Goal: Task Accomplishment & Management: Complete application form

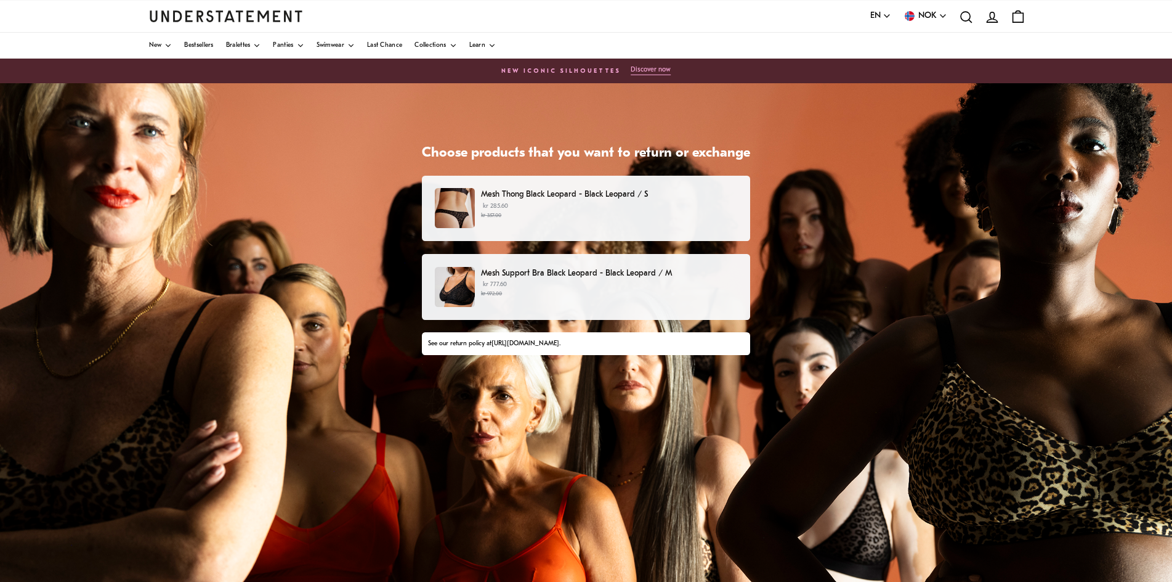
click at [489, 197] on p "Mesh Thong Black Leopard - Black Leopard / S" at bounding box center [609, 194] width 256 height 13
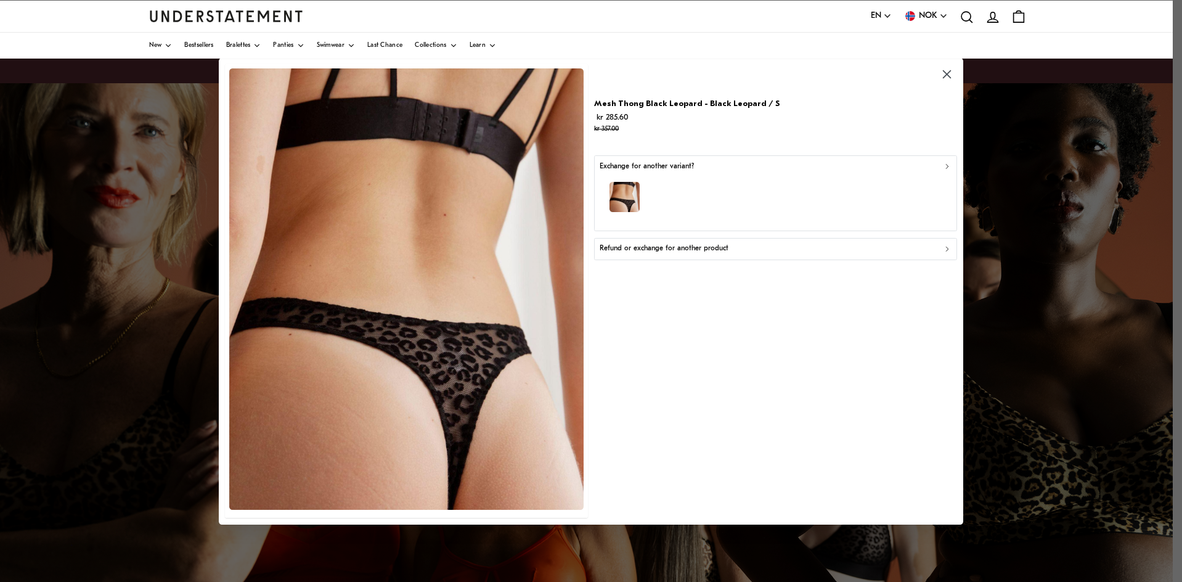
click at [705, 168] on div "Exchange for another variant?" at bounding box center [775, 166] width 352 height 12
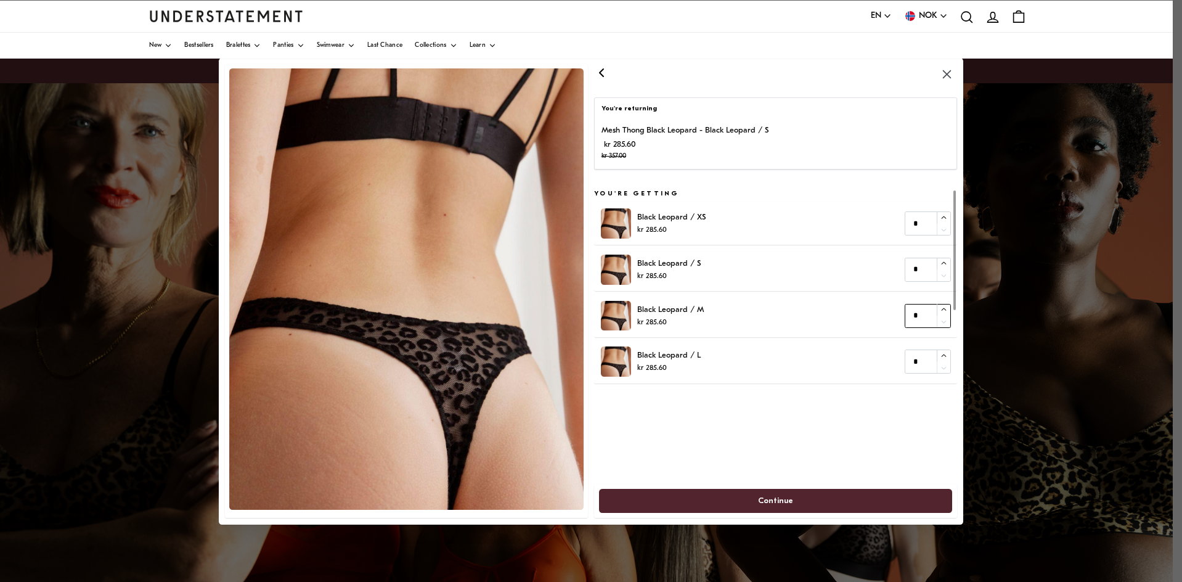
type input "*"
click at [943, 309] on icon "button" at bounding box center [943, 309] width 5 height 2
click at [778, 498] on span "Continue" at bounding box center [775, 500] width 35 height 23
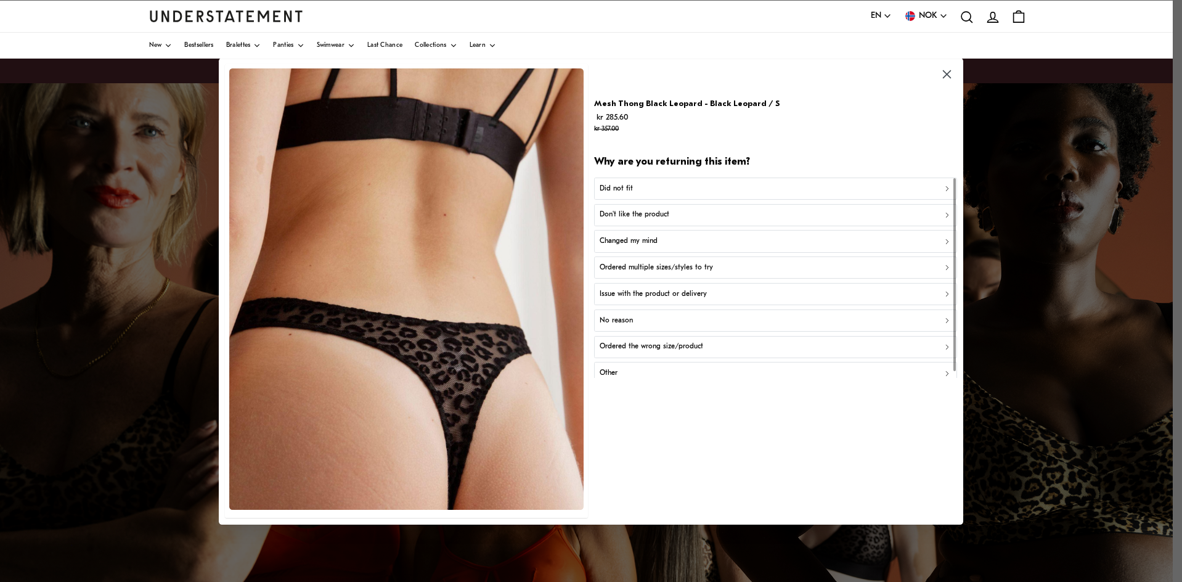
click at [636, 187] on div "Did not fit" at bounding box center [775, 188] width 352 height 12
click at [633, 185] on div "Too small" at bounding box center [775, 188] width 352 height 12
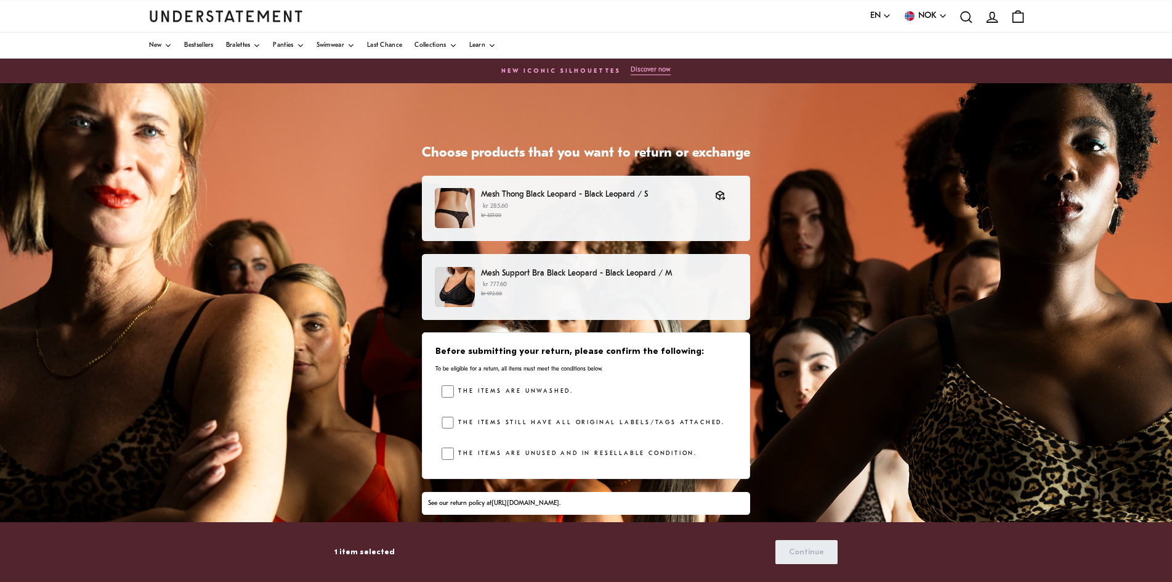
click at [610, 273] on p "Mesh Support Bra Black Leopard - Black Leopard / M" at bounding box center [609, 273] width 256 height 13
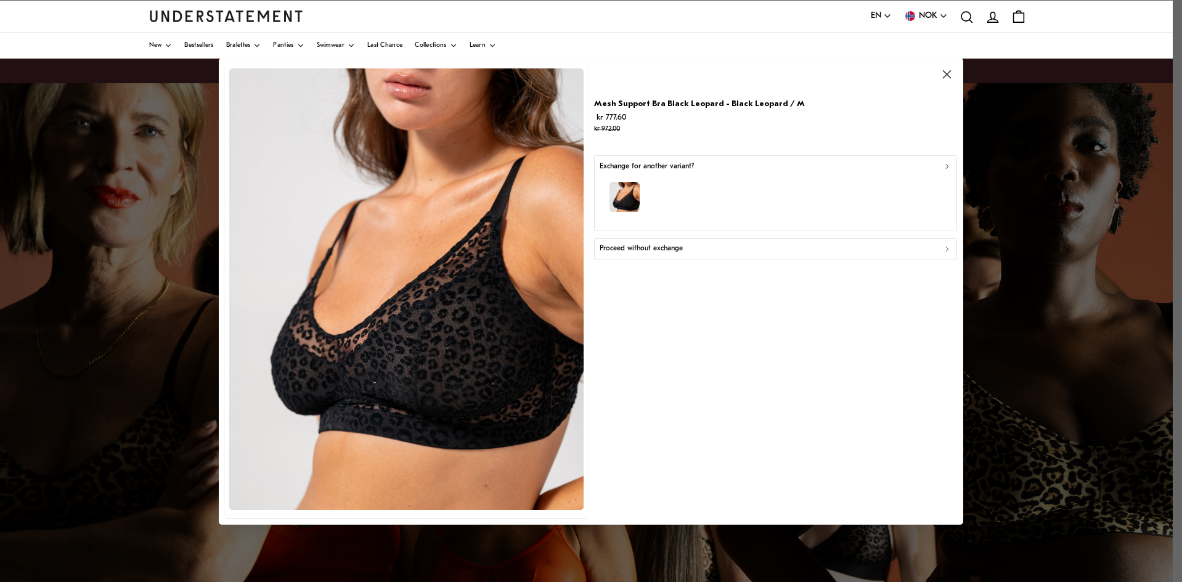
click at [754, 189] on div "button" at bounding box center [775, 199] width 352 height 54
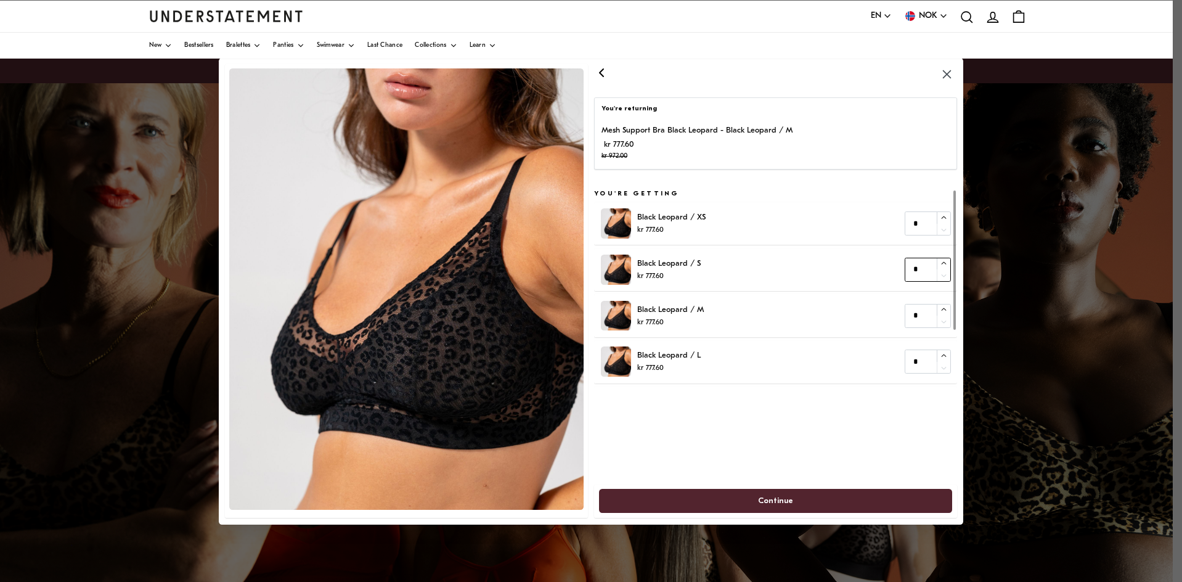
type input "*"
click at [944, 261] on icon "button" at bounding box center [944, 263] width 8 height 8
click at [775, 498] on span "Continue" at bounding box center [775, 500] width 35 height 23
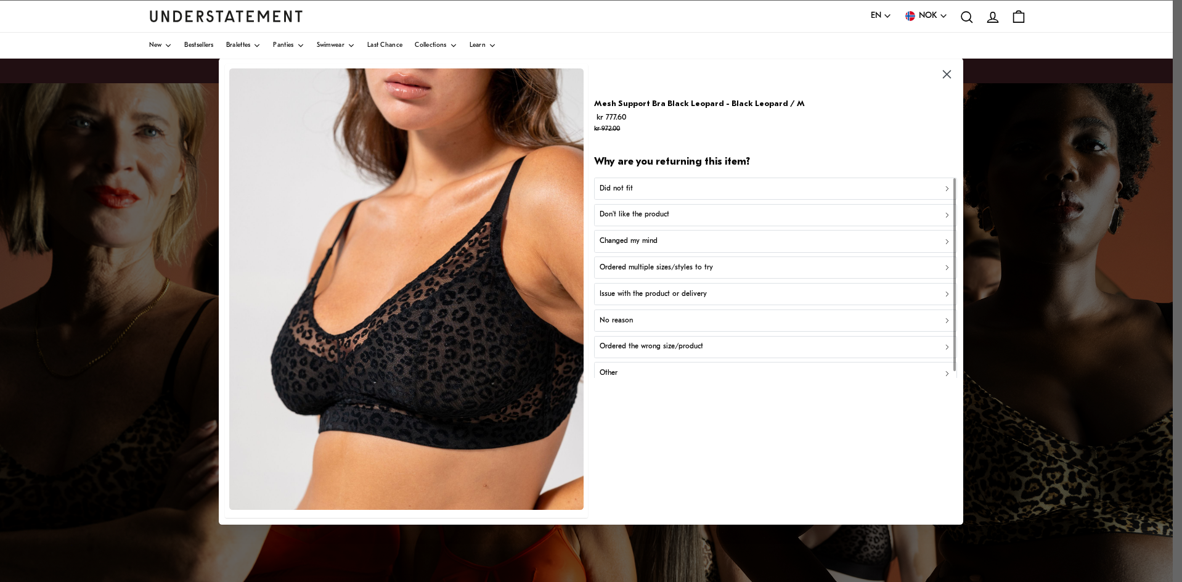
click at [688, 184] on div "Did not fit" at bounding box center [775, 188] width 352 height 12
click at [639, 212] on div "Too big" at bounding box center [775, 215] width 352 height 12
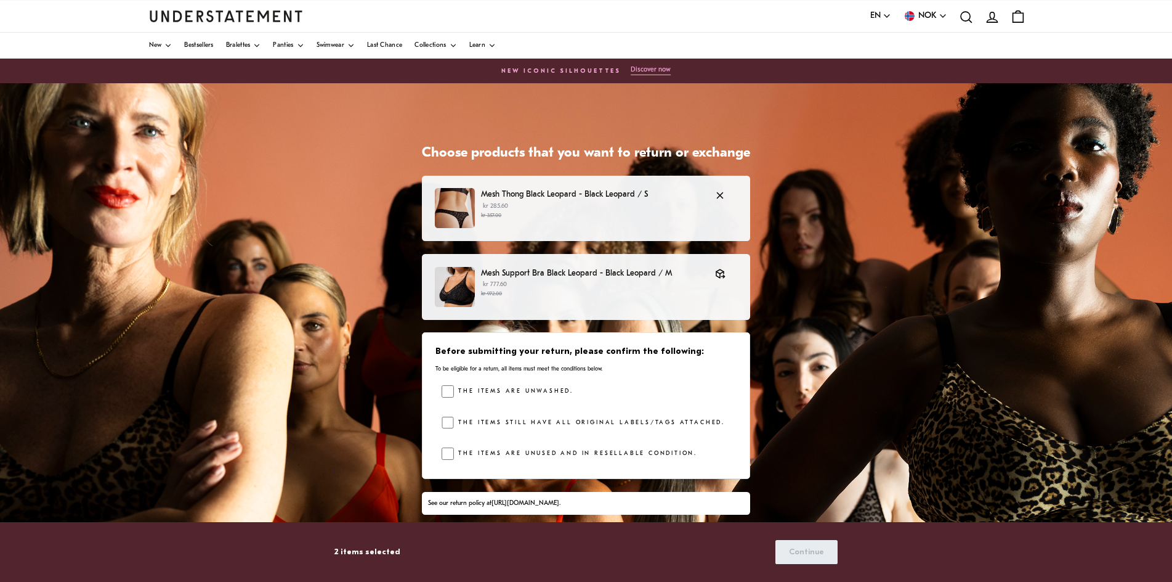
click at [511, 196] on p "Mesh Thong Black Leopard - Black Leopard / S" at bounding box center [592, 194] width 222 height 13
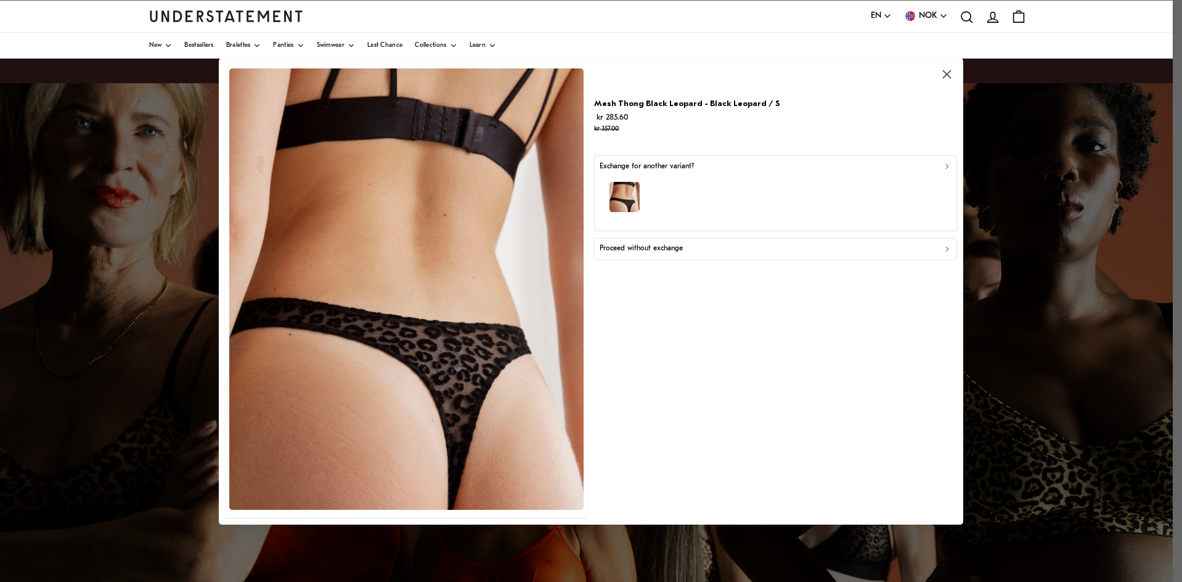
click at [720, 169] on div "Exchange for another variant?" at bounding box center [775, 166] width 352 height 12
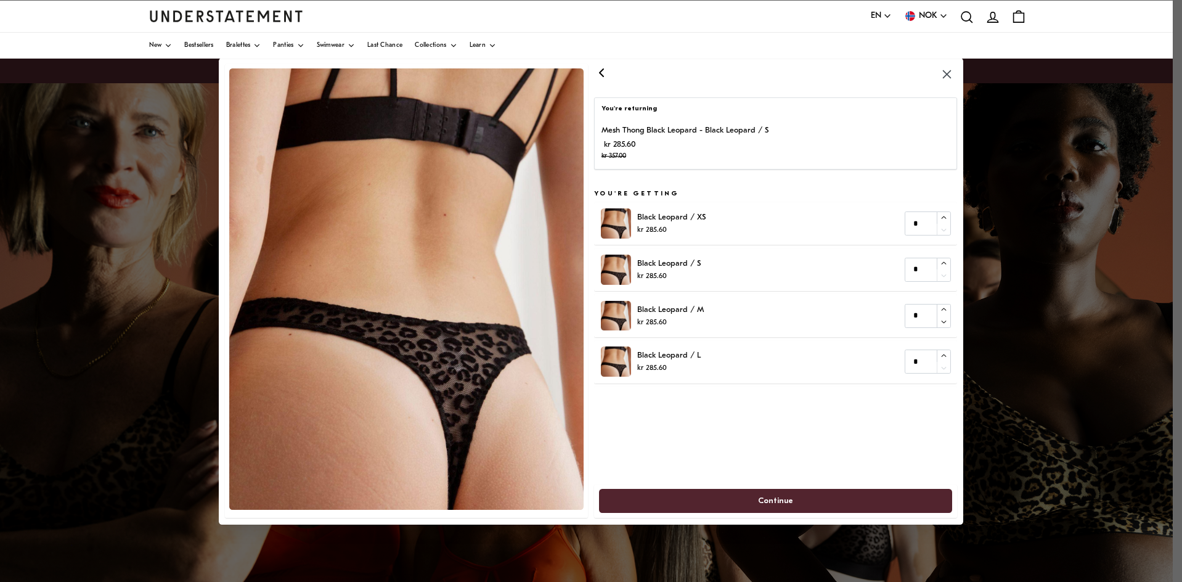
click at [772, 494] on span "Continue" at bounding box center [775, 500] width 35 height 23
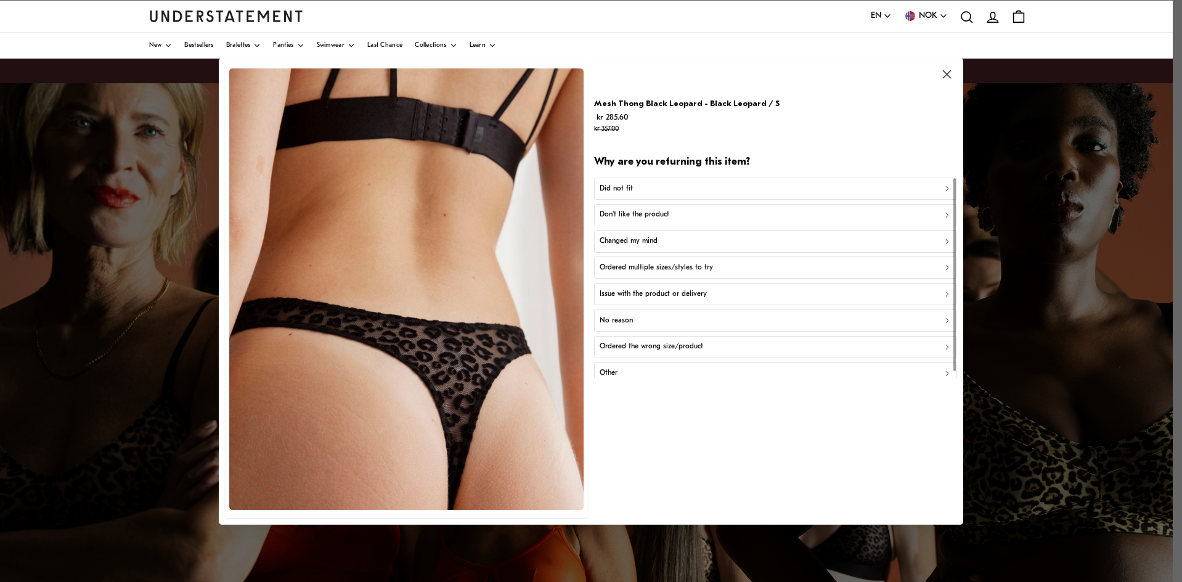
click at [651, 184] on div "Did not fit" at bounding box center [775, 188] width 352 height 12
click at [647, 184] on div "Too small" at bounding box center [775, 188] width 352 height 12
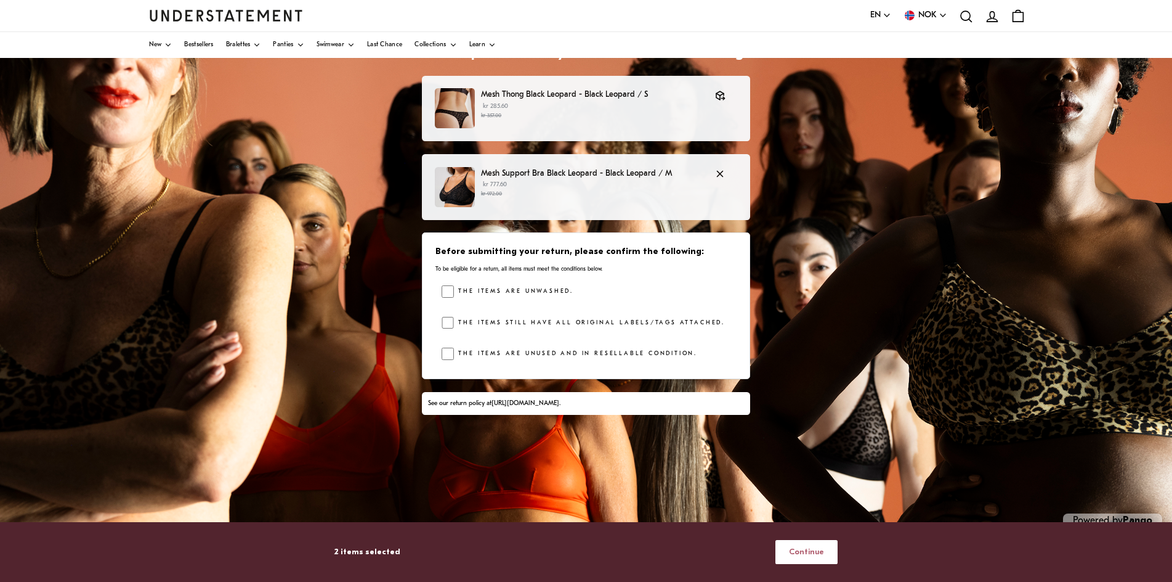
scroll to position [118, 0]
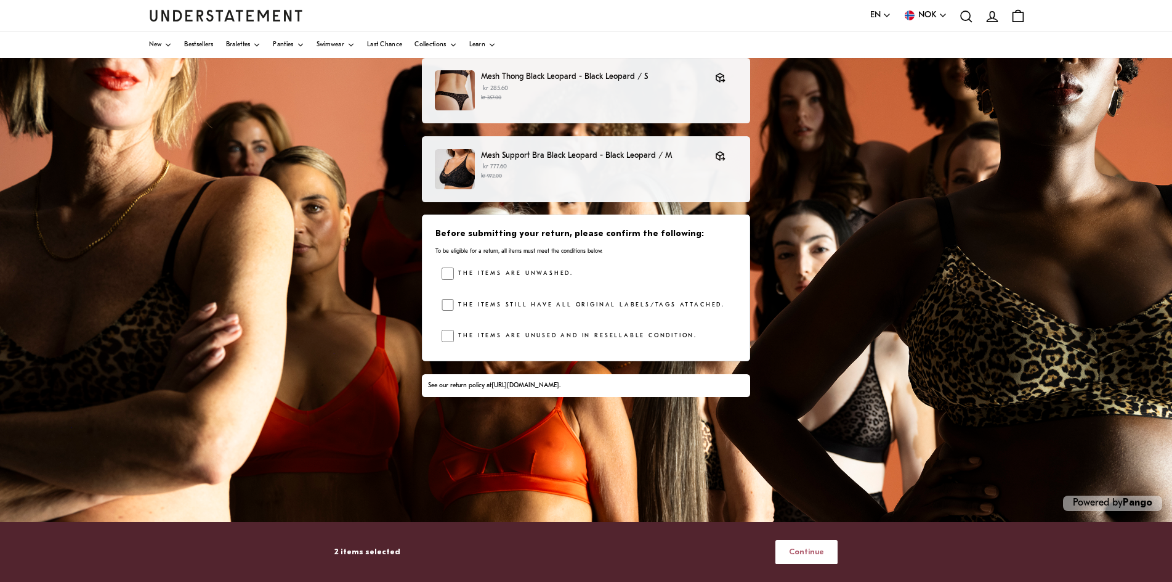
click at [815, 548] on span "Continue" at bounding box center [806, 551] width 35 height 23
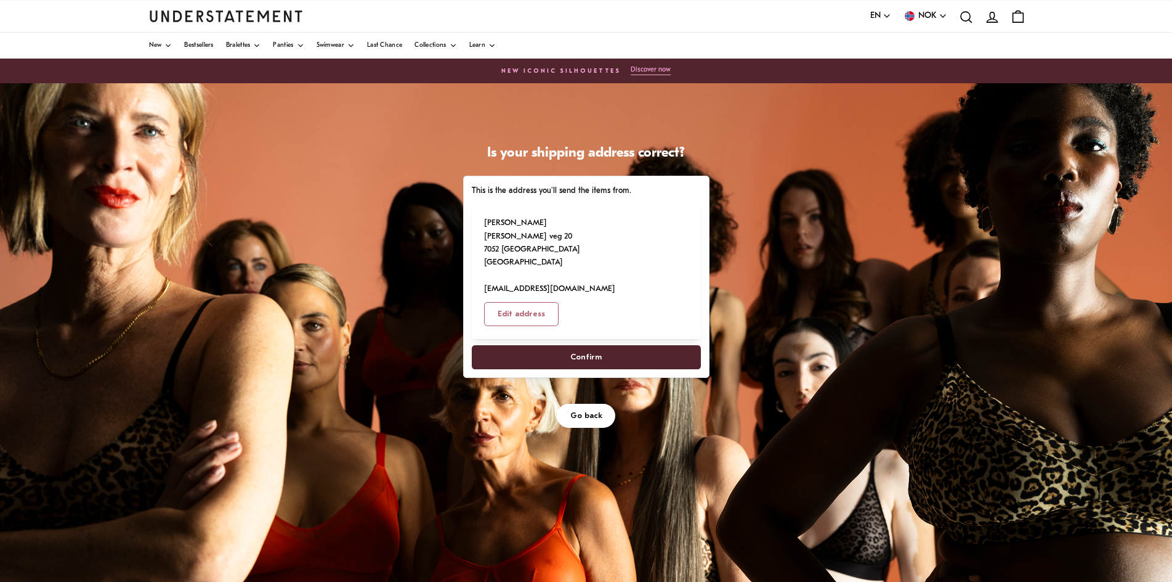
click at [585, 346] on span "Confirm" at bounding box center [586, 357] width 31 height 23
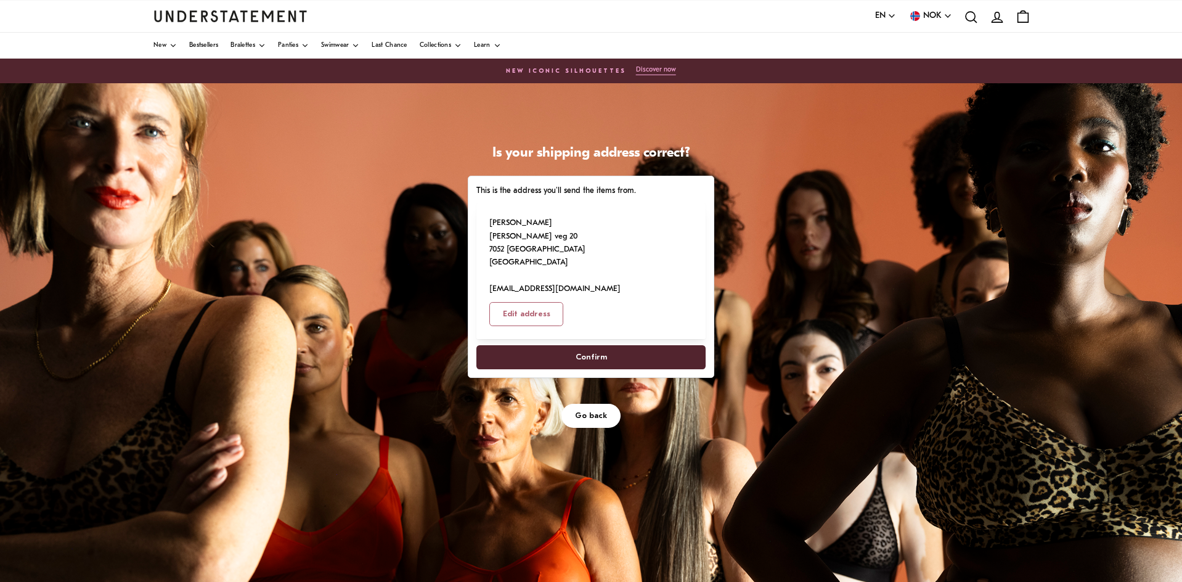
select select "**"
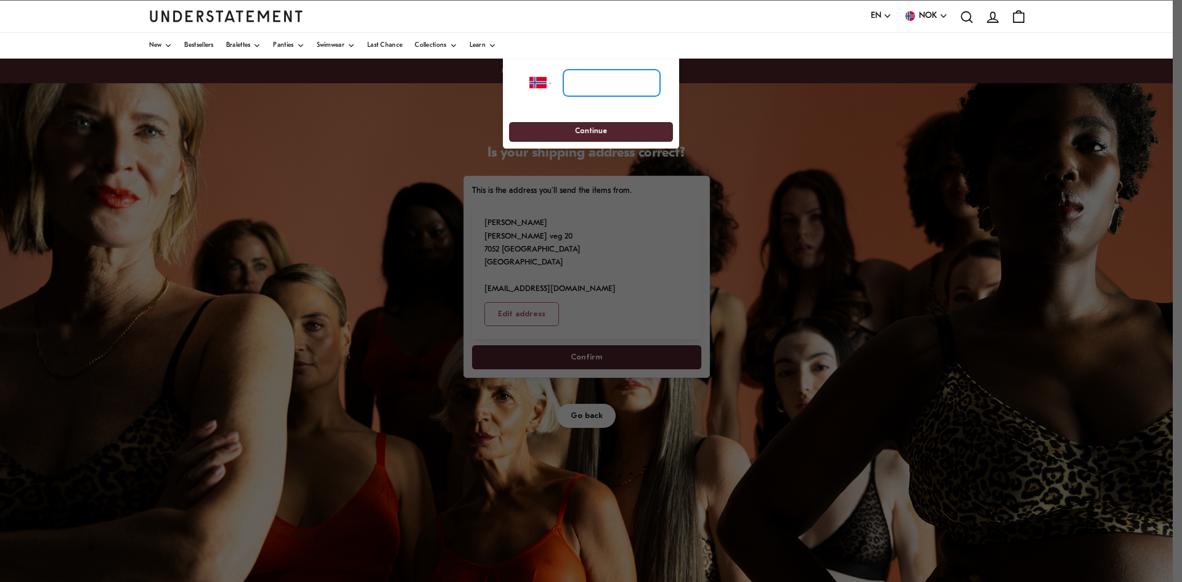
click at [598, 84] on input "tel" at bounding box center [611, 83] width 97 height 27
type input "**********"
click at [604, 131] on span "Continue" at bounding box center [591, 132] width 32 height 19
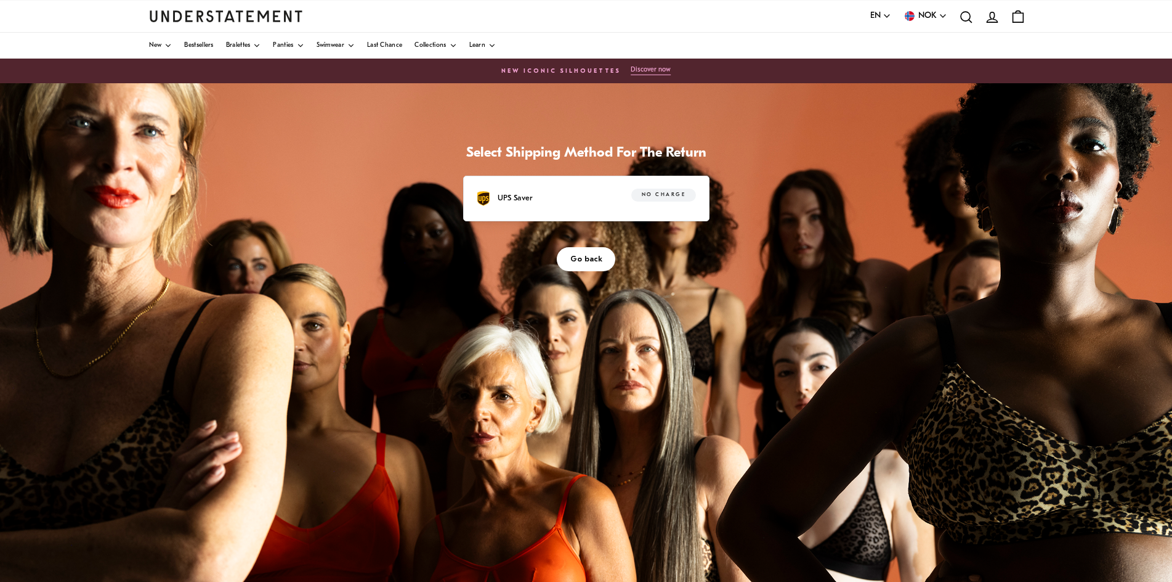
click at [529, 194] on p "UPS Saver" at bounding box center [515, 198] width 35 height 13
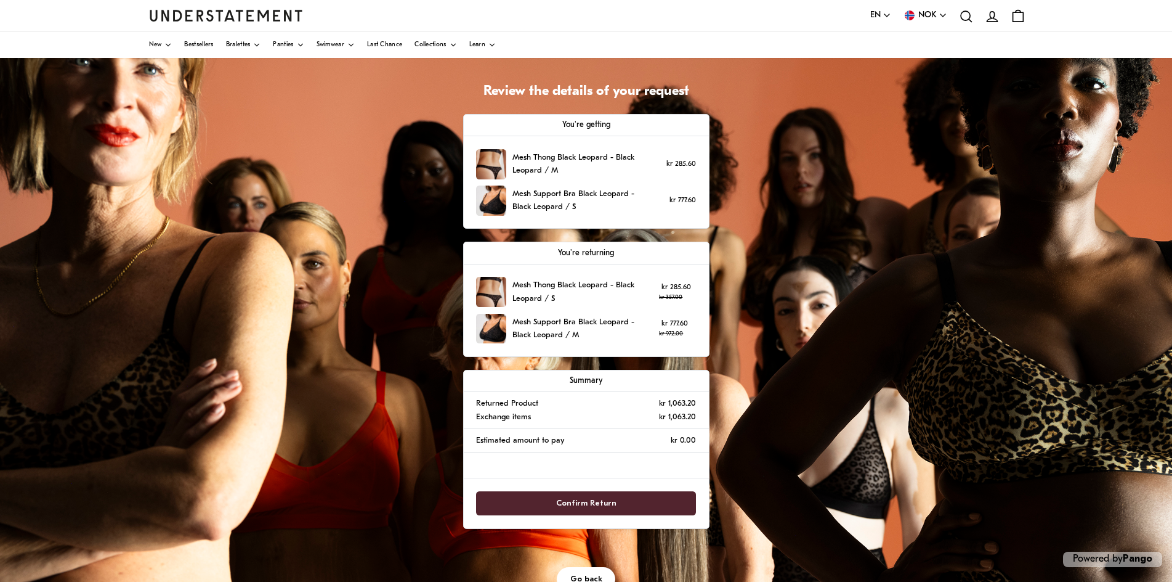
scroll to position [118, 0]
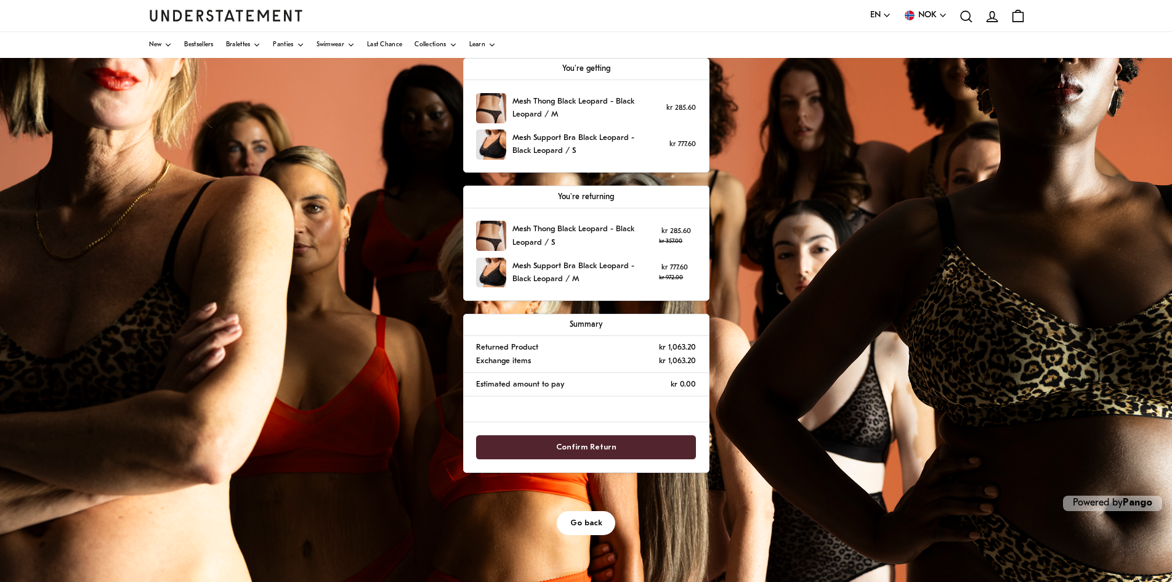
click at [582, 443] on span "Confirm Return" at bounding box center [586, 447] width 60 height 23
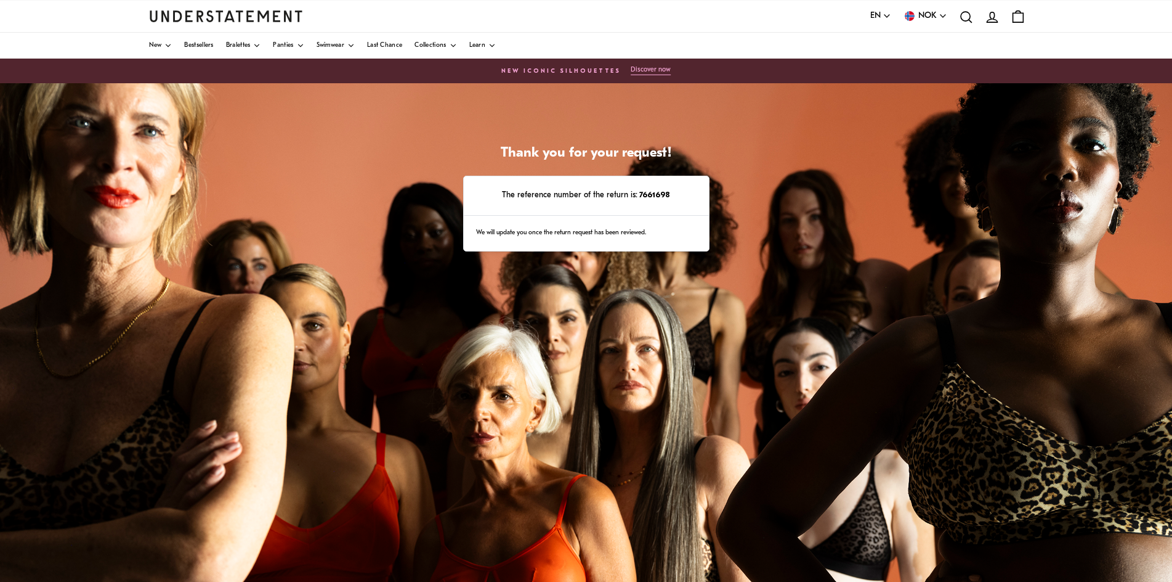
click at [599, 234] on div "We will update you once the return request has been reviewed." at bounding box center [586, 234] width 245 height 36
